Goal: Task Accomplishment & Management: Use online tool/utility

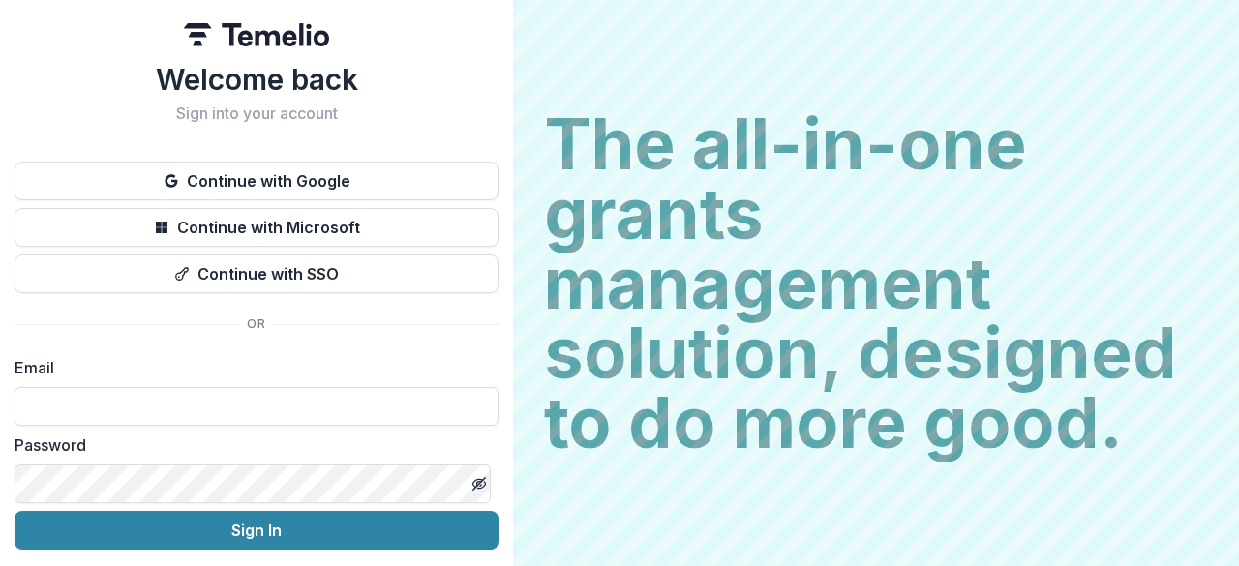
click at [319, 192] on button "Continue with Google" at bounding box center [257, 181] width 484 height 39
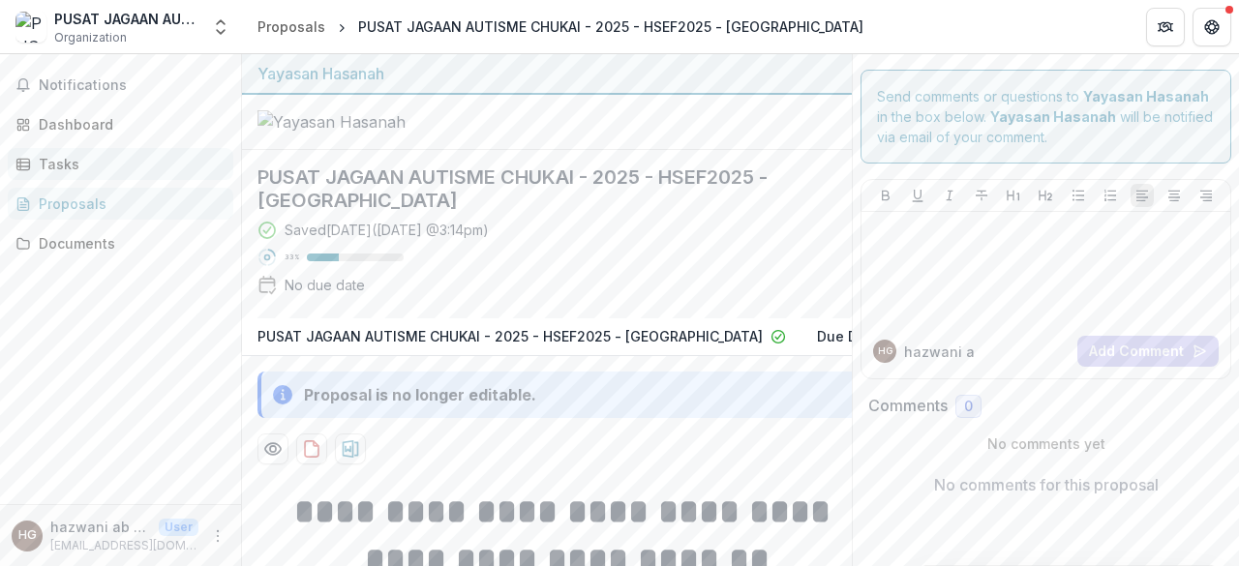
click at [116, 158] on div "Tasks" at bounding box center [128, 164] width 179 height 20
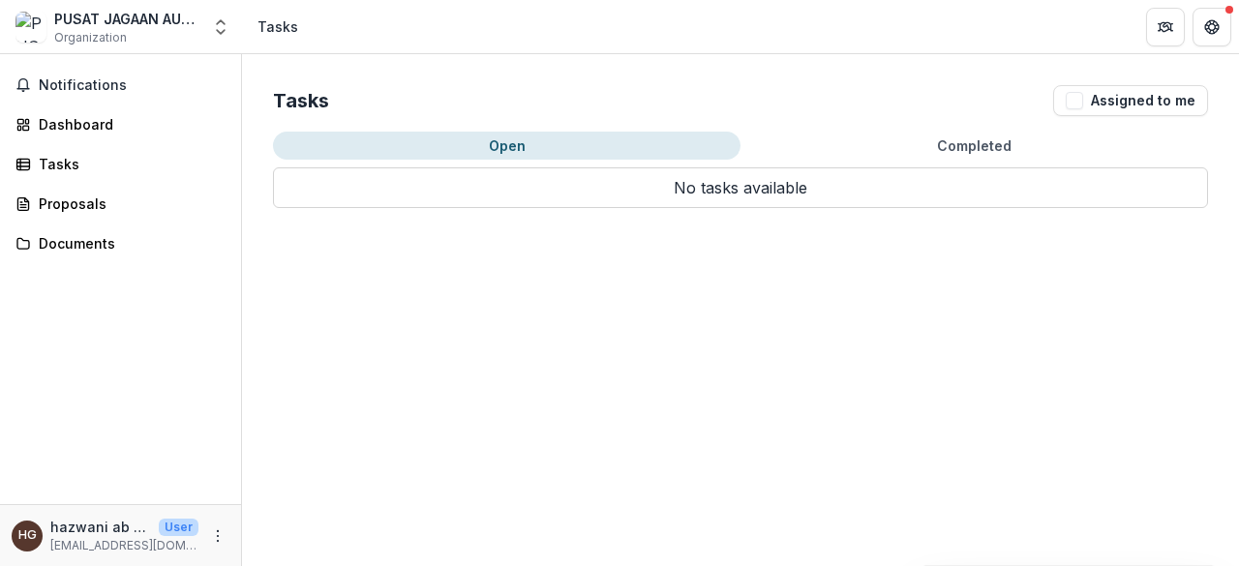
click at [871, 158] on button "Completed" at bounding box center [975, 146] width 468 height 28
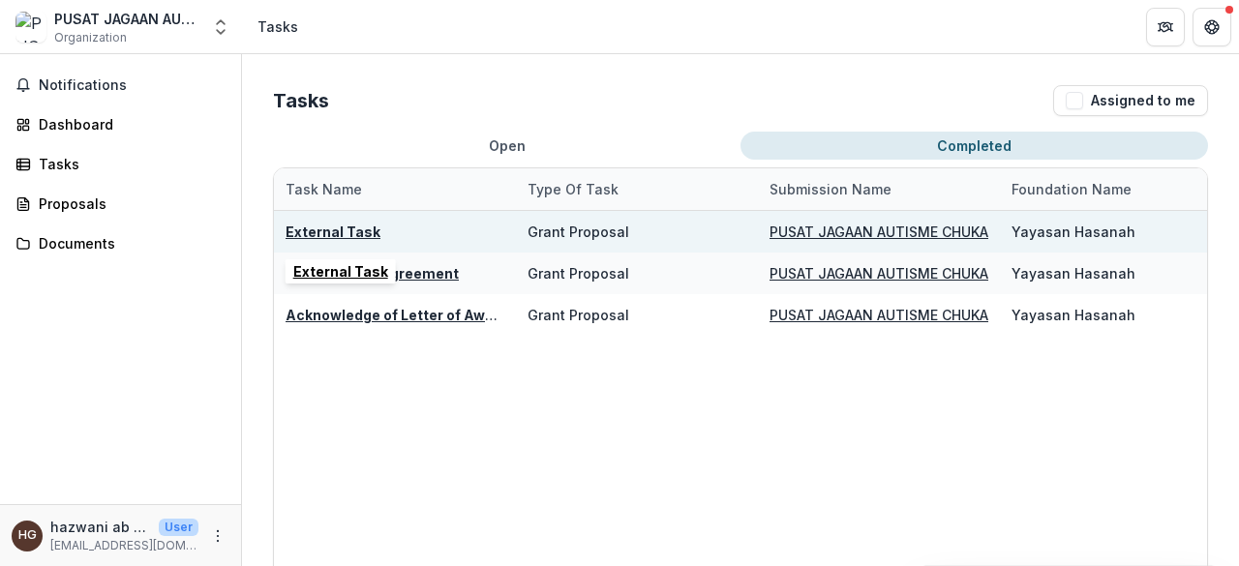
click at [339, 241] on div "External Task" at bounding box center [333, 232] width 95 height 20
click at [335, 225] on u "External Task" at bounding box center [333, 232] width 95 height 16
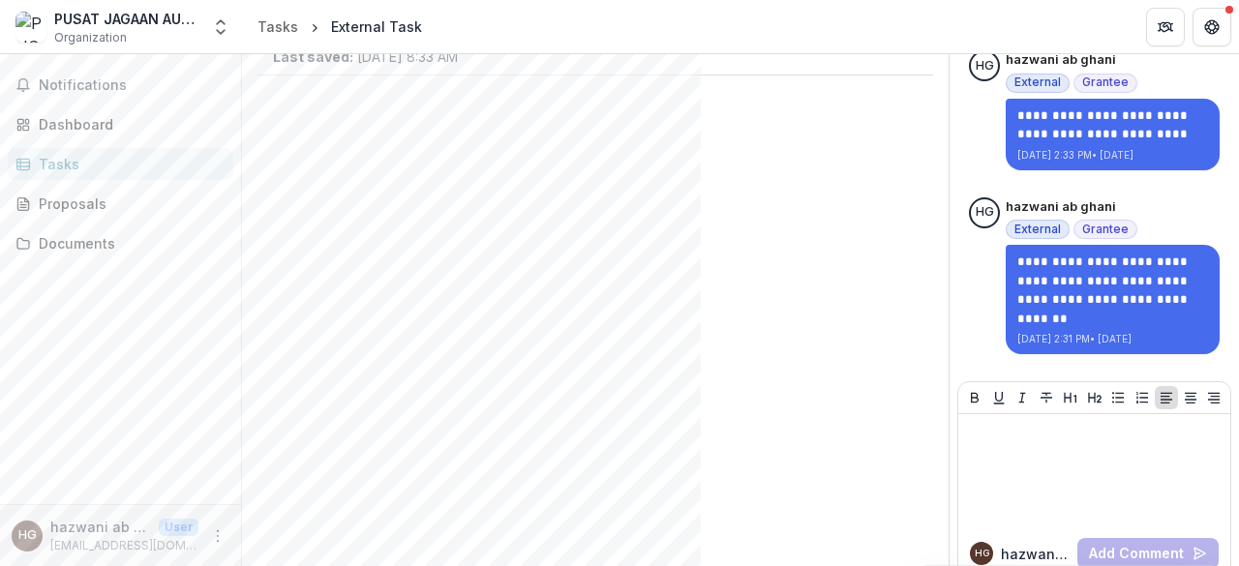
scroll to position [182, 0]
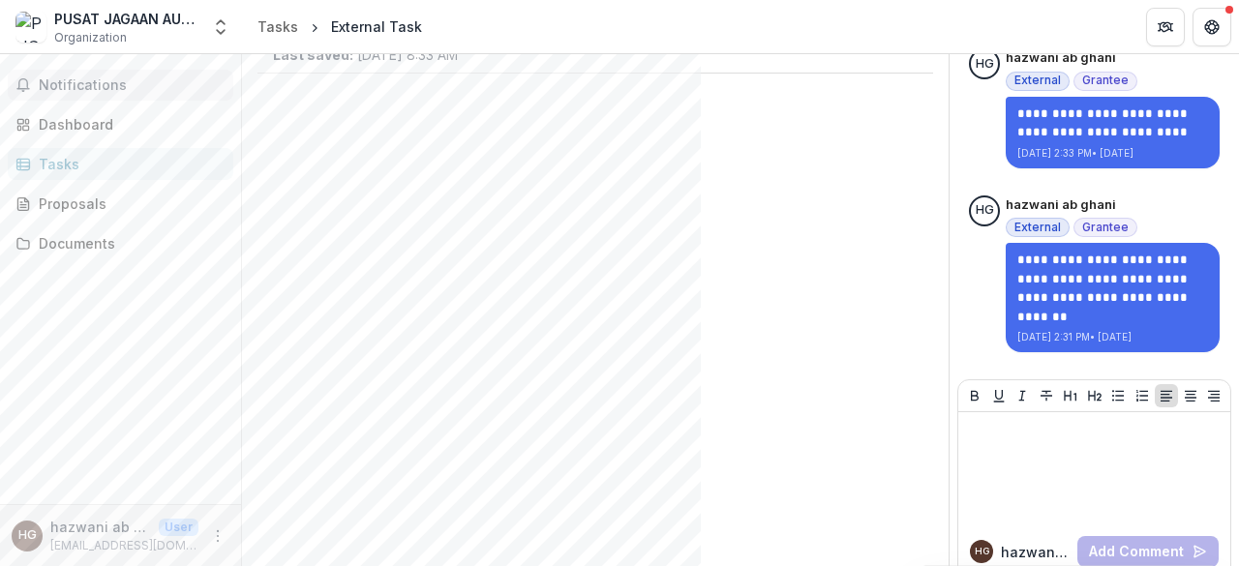
click at [141, 89] on span "Notifications" at bounding box center [132, 85] width 187 height 16
click at [143, 119] on div "Dashboard" at bounding box center [128, 124] width 179 height 20
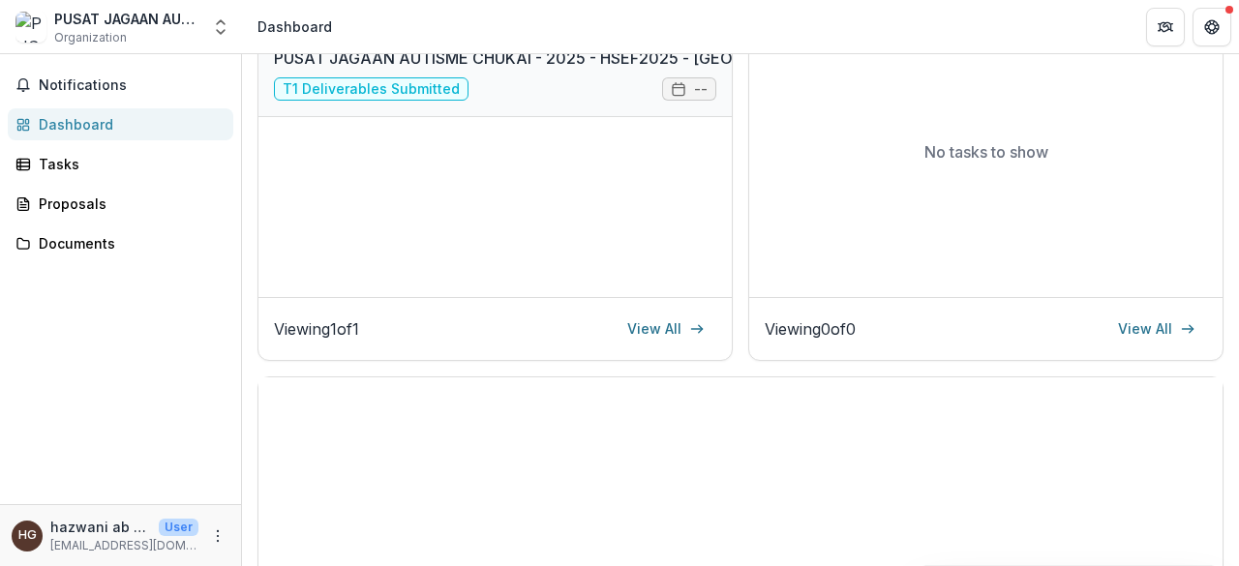
scroll to position [376, 0]
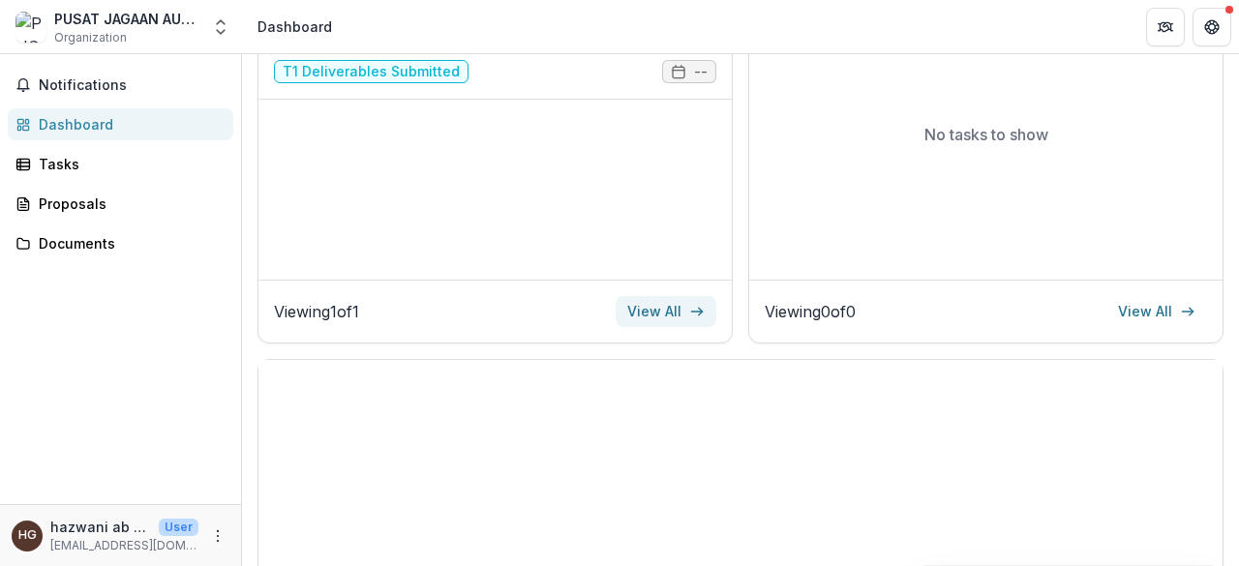
click at [633, 313] on link "View All" at bounding box center [666, 311] width 101 height 31
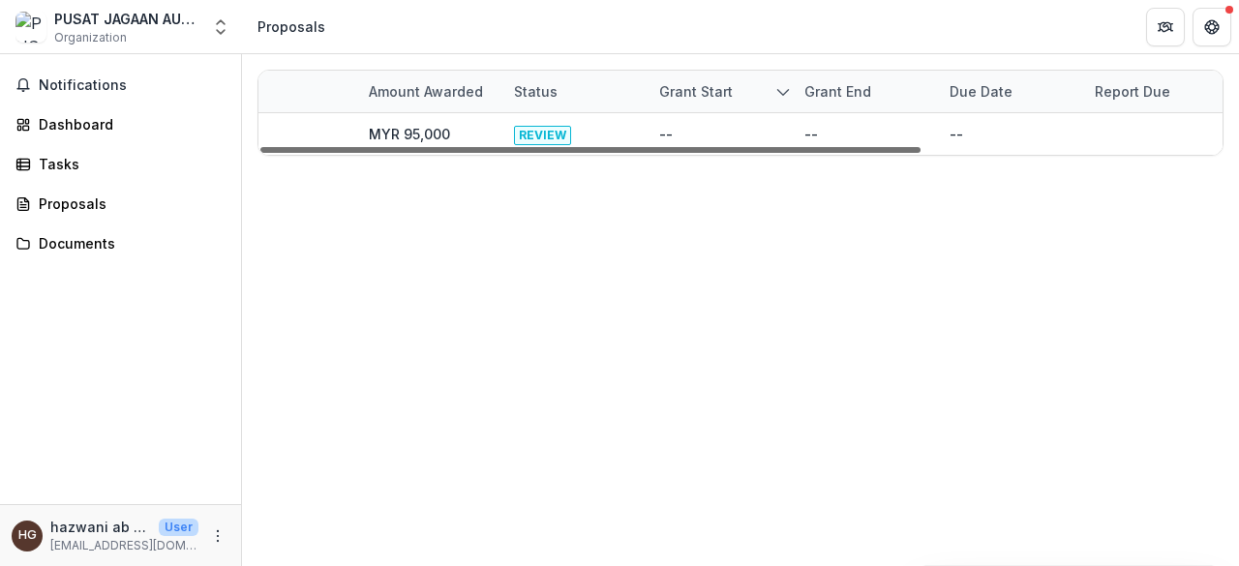
scroll to position [0, 439]
drag, startPoint x: 815, startPoint y: 149, endPoint x: 1148, endPoint y: 151, distance: 333.1
click at [921, 151] on div at bounding box center [590, 150] width 660 height 6
